Goal: Use online tool/utility: Utilize a website feature to perform a specific function

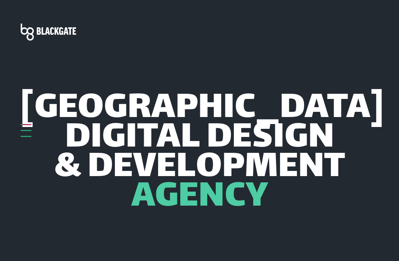
click at [26, 125] on div at bounding box center [26, 124] width 11 height 1
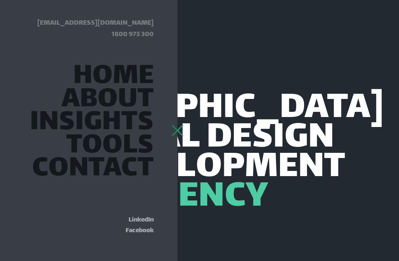
click at [363, 66] on header "Adelaide Digital Design & Development Agency" at bounding box center [199, 149] width 399 height 299
click at [126, 143] on link "Tools" at bounding box center [110, 147] width 88 height 20
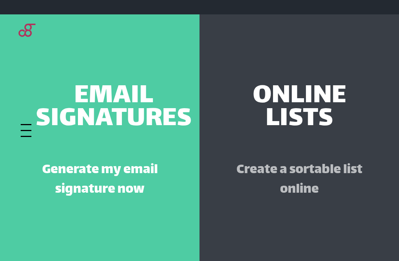
scroll to position [344, 0]
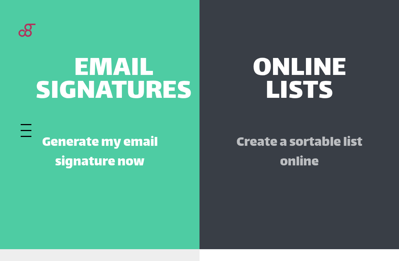
click at [298, 141] on p "Create a sortable list online" at bounding box center [299, 153] width 129 height 39
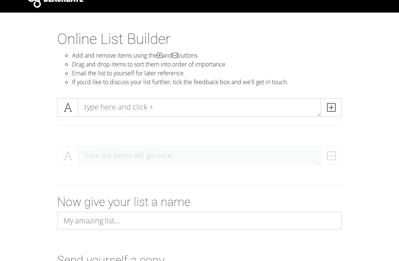
scroll to position [14, 0]
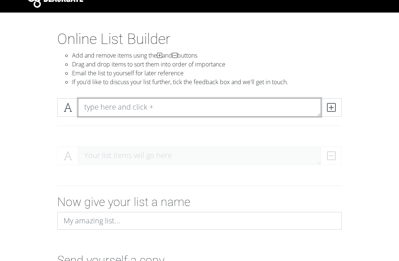
click at [257, 112] on textarea at bounding box center [199, 107] width 243 height 18
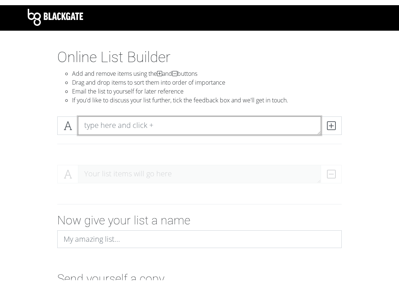
scroll to position [0, 0]
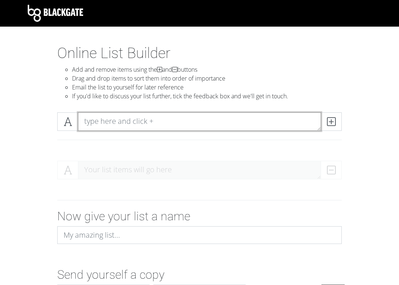
click at [289, 130] on textarea at bounding box center [199, 121] width 243 height 18
type textarea "Opening"
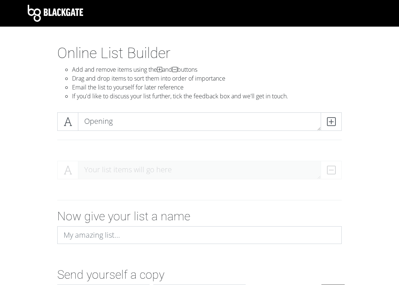
click at [337, 120] on span at bounding box center [331, 121] width 21 height 18
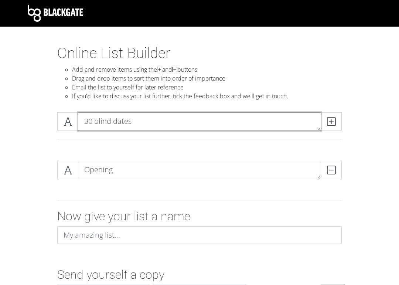
type textarea "30 blind dates"
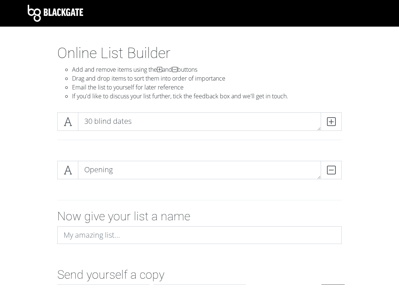
click at [326, 119] on span at bounding box center [331, 121] width 21 height 18
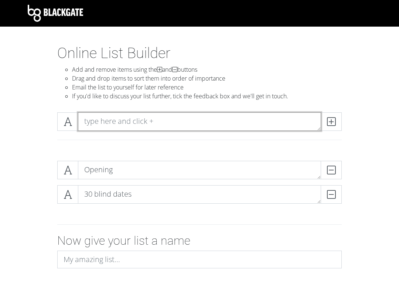
click at [216, 126] on textarea at bounding box center [199, 121] width 243 height 18
click at [229, 125] on textarea at bounding box center [199, 121] width 243 height 18
type textarea "30 days long"
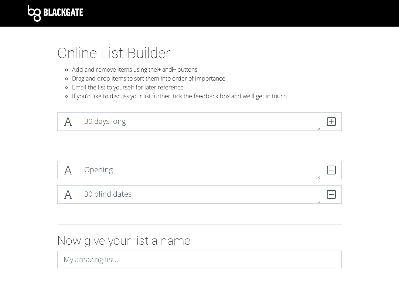
click at [332, 122] on icon at bounding box center [331, 121] width 8 height 7
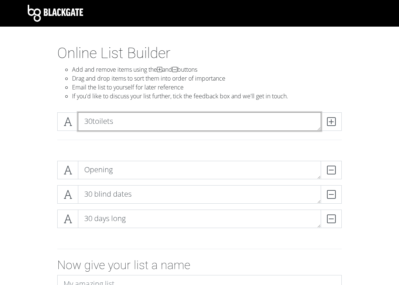
type textarea "30toilets"
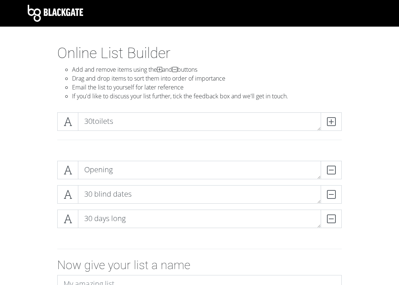
click at [334, 119] on icon at bounding box center [331, 121] width 8 height 7
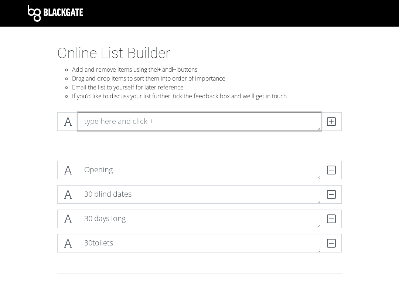
click at [291, 123] on textarea at bounding box center [199, 121] width 243 height 18
type textarea "Boy with luv"
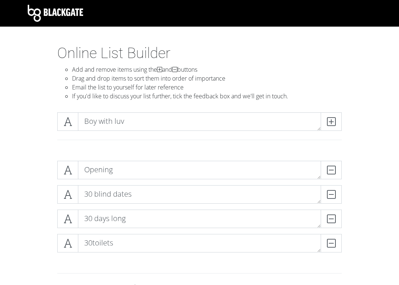
click at [331, 124] on icon at bounding box center [331, 121] width 8 height 7
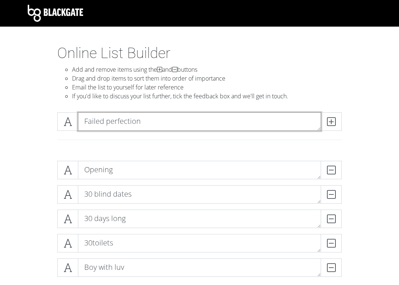
type textarea "Failed perfection"
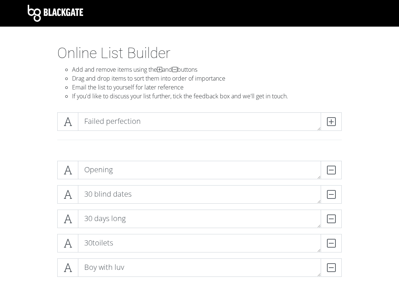
click at [327, 123] on icon at bounding box center [331, 121] width 8 height 7
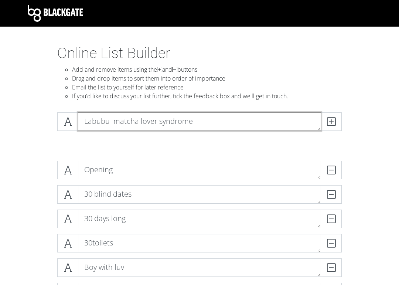
type textarea "Labubu matcha lover syndrome"
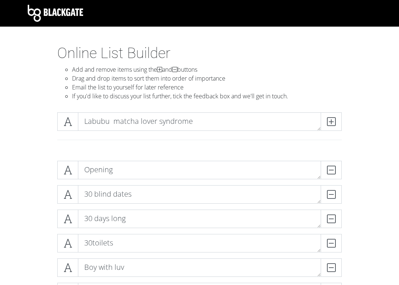
click at [332, 120] on icon at bounding box center [331, 121] width 8 height 7
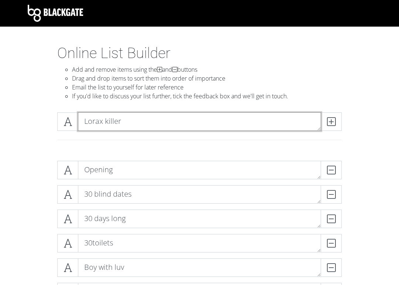
type textarea "Lorax killer"
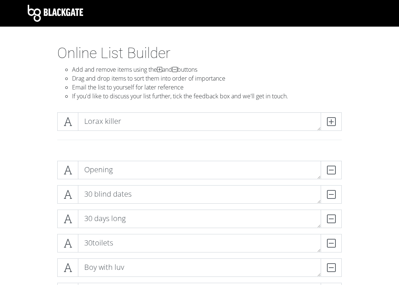
click at [327, 125] on icon at bounding box center [331, 121] width 8 height 7
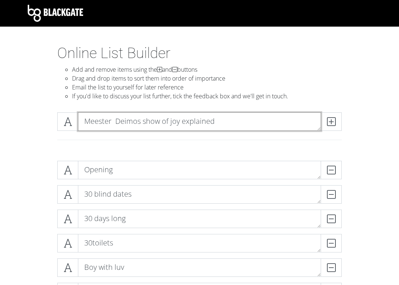
type textarea "Meester Deimos show of joy explained"
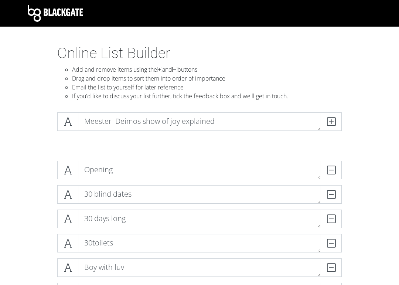
click at [324, 118] on span at bounding box center [331, 121] width 21 height 18
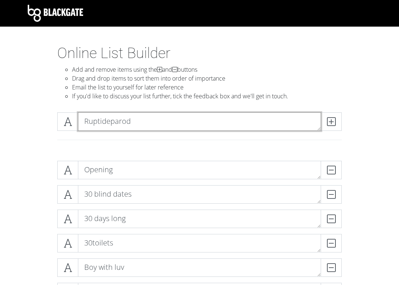
type textarea "Ruptideparody"
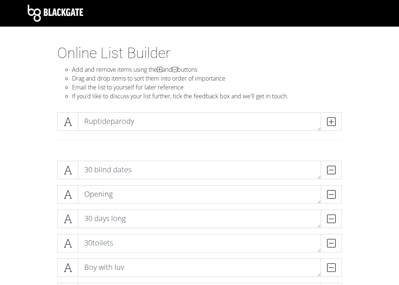
click at [331, 123] on icon at bounding box center [331, 121] width 8 height 7
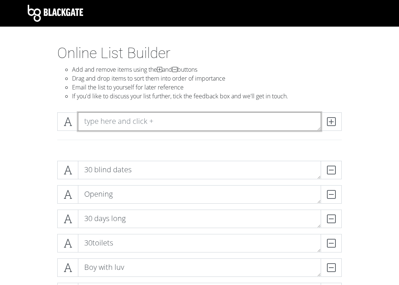
click at [182, 117] on textarea at bounding box center [199, 121] width 243 height 18
type textarea "Script gone wrong"
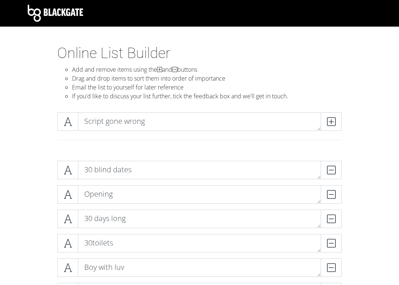
click at [331, 122] on icon at bounding box center [331, 121] width 8 height 7
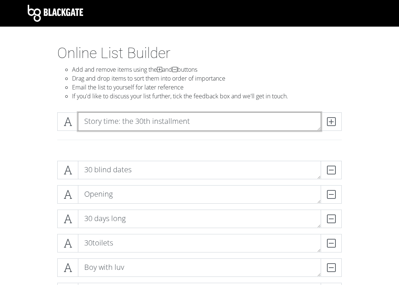
type textarea "Story time: the 30th installment"
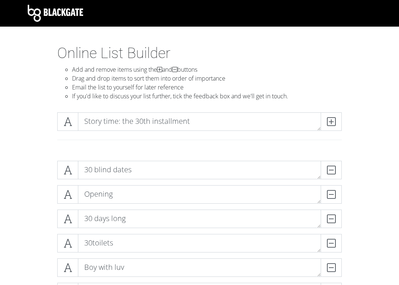
click at [333, 119] on icon at bounding box center [331, 121] width 8 height 7
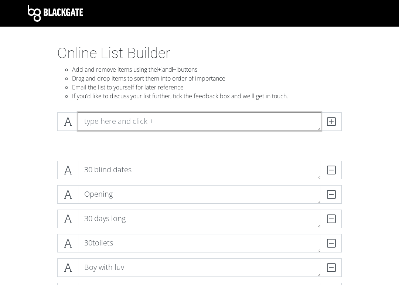
type textarea "T"
click at [147, 129] on textarea "Tupperware" at bounding box center [199, 121] width 243 height 18
click at [212, 118] on textarea "Tupperware pt2" at bounding box center [199, 121] width 243 height 18
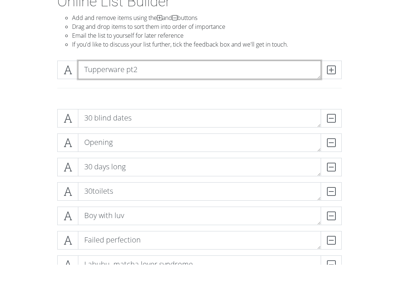
scroll to position [34, 0]
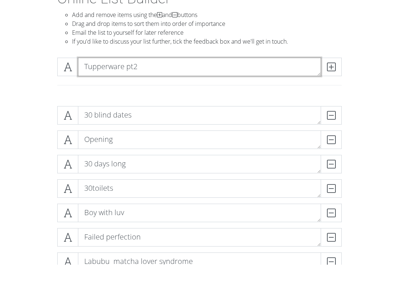
type textarea "Tupperware pt2"
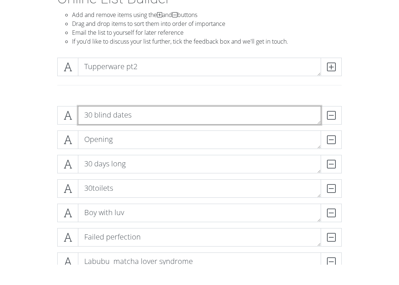
click at [258, 126] on textarea "30 blind dates" at bounding box center [199, 135] width 243 height 18
type textarea "30 blind dates 1"
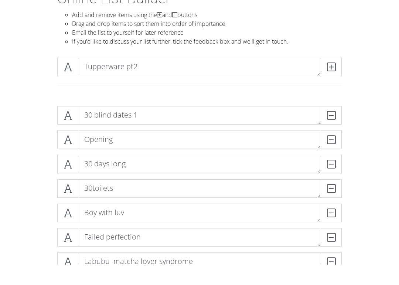
click at [338, 78] on span at bounding box center [331, 87] width 21 height 18
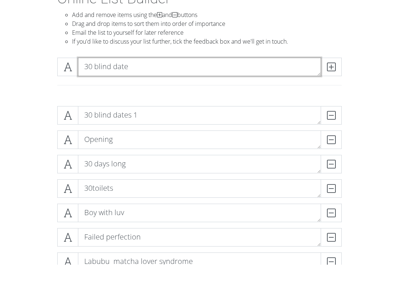
type textarea "30 blind date 2"
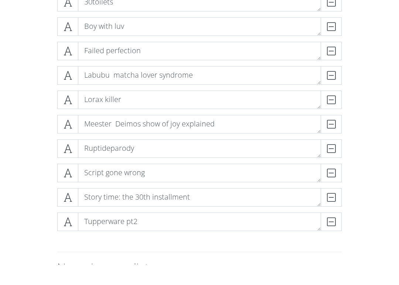
scroll to position [221, 0]
